Goal: Navigation & Orientation: Understand site structure

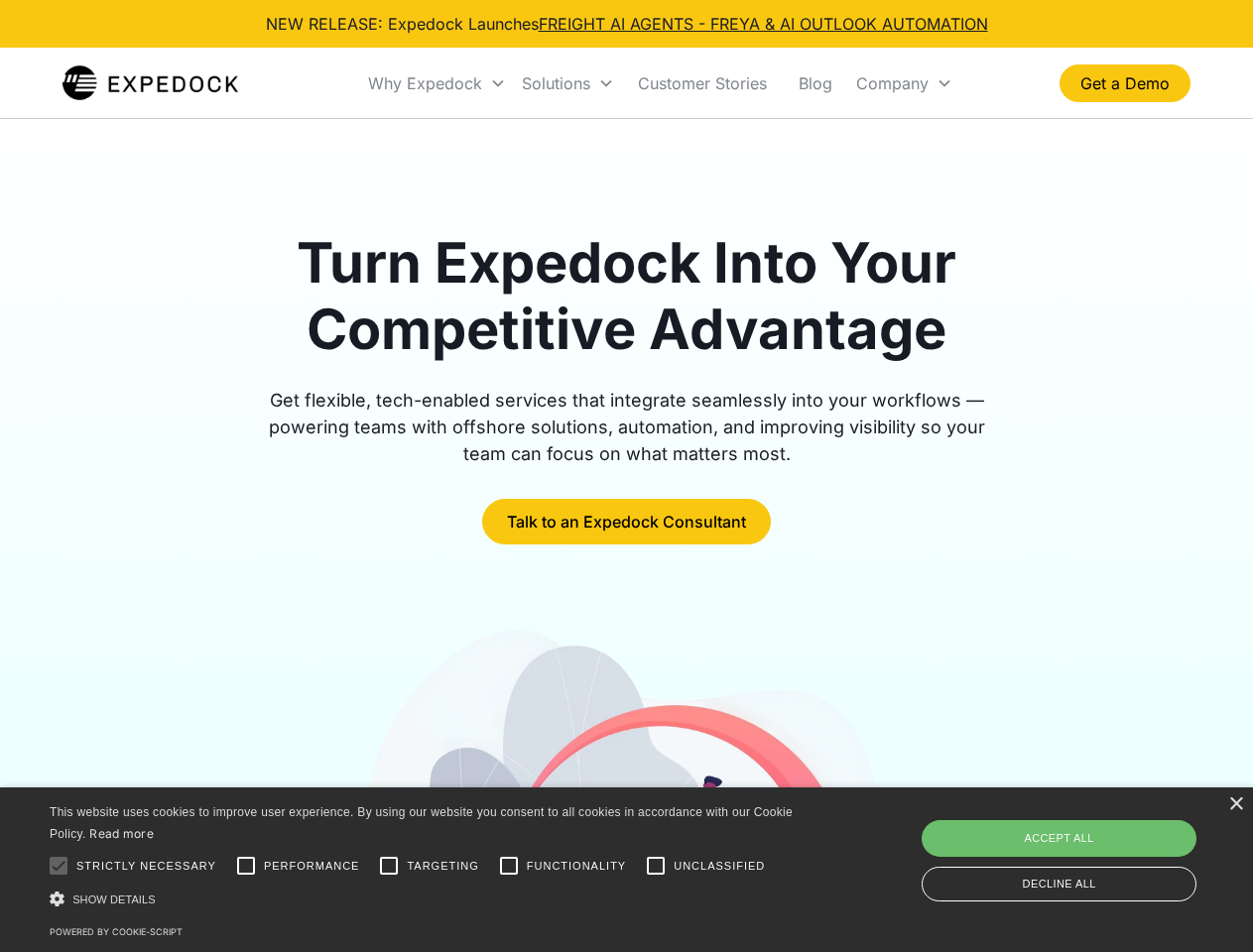
click at [438, 84] on div "Why Expedock" at bounding box center [425, 84] width 114 height 20
click at [567, 84] on div "Solutions" at bounding box center [555, 84] width 69 height 20
click at [904, 84] on div "Company" at bounding box center [892, 84] width 73 height 20
click at [59, 865] on div at bounding box center [59, 865] width 40 height 40
click at [246, 865] on input "Performance" at bounding box center [246, 865] width 40 height 40
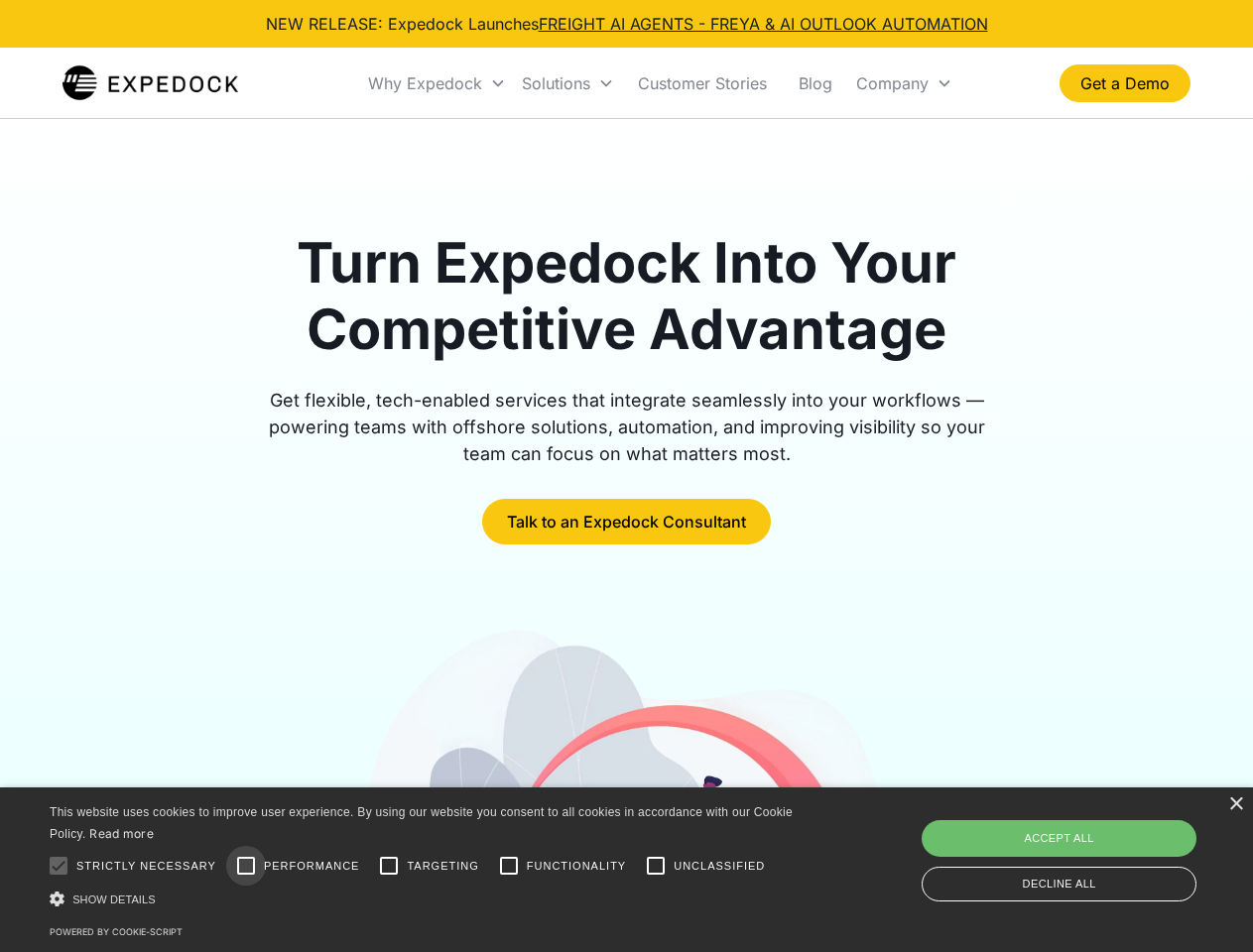
checkbox input "true"
click at [389, 865] on input "Targeting" at bounding box center [389, 865] width 40 height 40
checkbox input "true"
click at [509, 865] on input "Functionality" at bounding box center [509, 865] width 40 height 40
checkbox input "true"
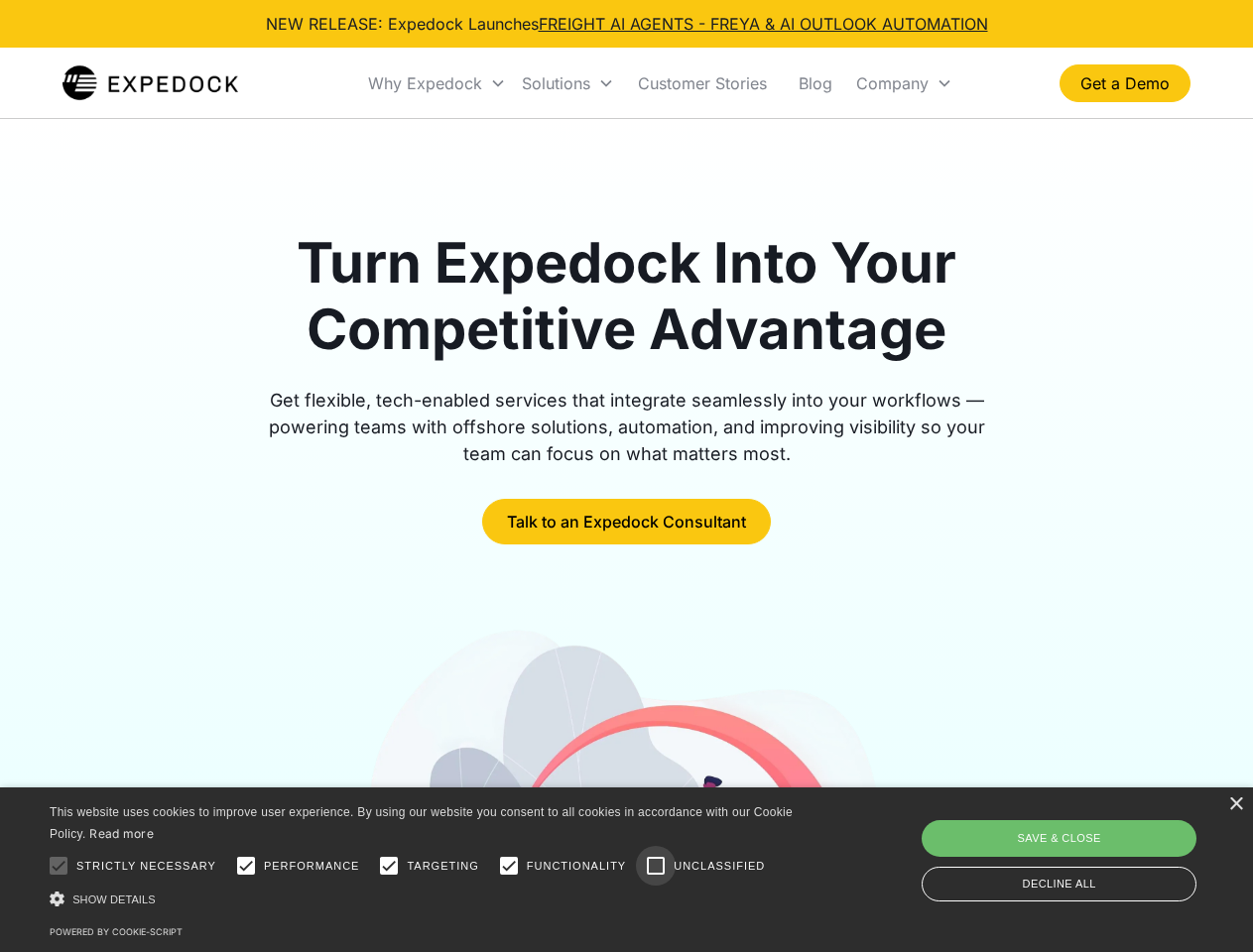
click at [656, 865] on input "Unclassified" at bounding box center [656, 865] width 40 height 40
checkbox input "true"
click at [425, 898] on div "Show details Hide details" at bounding box center [425, 898] width 750 height 21
